Goal: Task Accomplishment & Management: Manage account settings

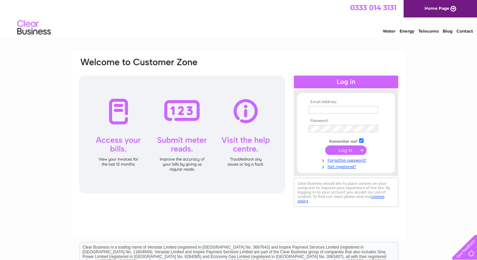
type input "[PERSON_NAME][EMAIL_ADDRESS][PERSON_NAME][PERSON_NAME][DOMAIN_NAME]"
click at [339, 147] on input "submit" at bounding box center [345, 150] width 41 height 9
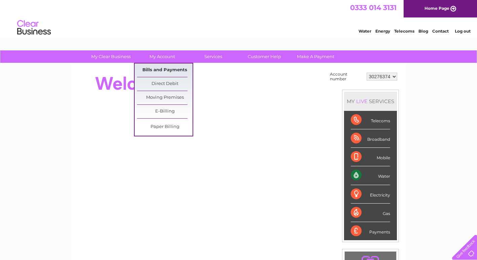
click at [170, 69] on link "Bills and Payments" at bounding box center [164, 70] width 55 height 13
